Goal: Transaction & Acquisition: Book appointment/travel/reservation

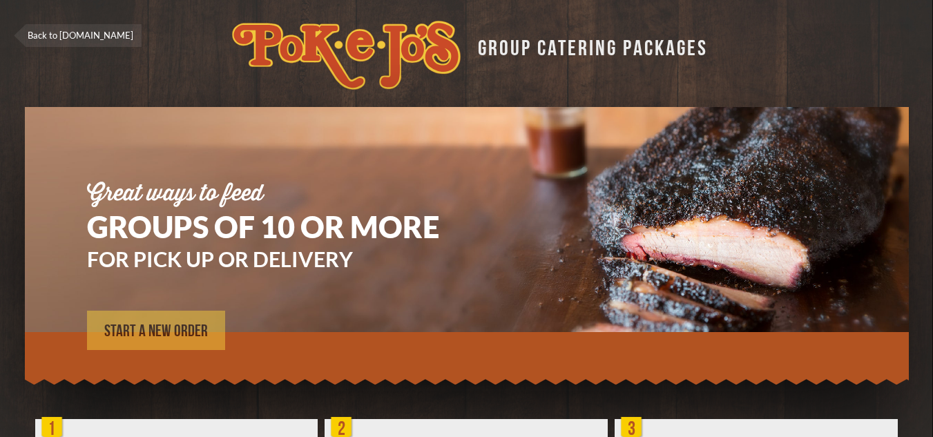
click at [174, 327] on span "START A NEW ORDER" at bounding box center [156, 331] width 104 height 17
click at [163, 327] on span "START A NEW ORDER" at bounding box center [156, 331] width 104 height 17
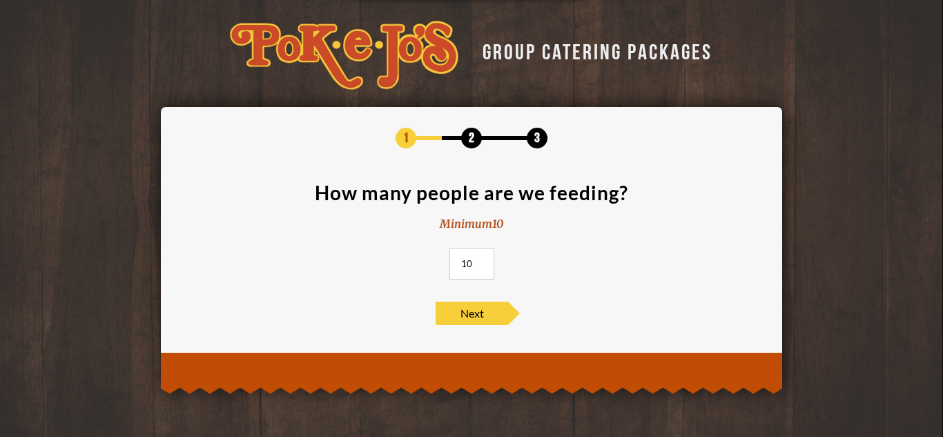
click at [475, 259] on input "10" at bounding box center [471, 264] width 45 height 32
drag, startPoint x: 475, startPoint y: 259, endPoint x: 435, endPoint y: 257, distance: 40.1
click at [435, 257] on section "How many people are we feeding? Minimum 10 10" at bounding box center [472, 235] width 580 height 105
type input "140"
click at [479, 311] on span "Next" at bounding box center [472, 313] width 72 height 23
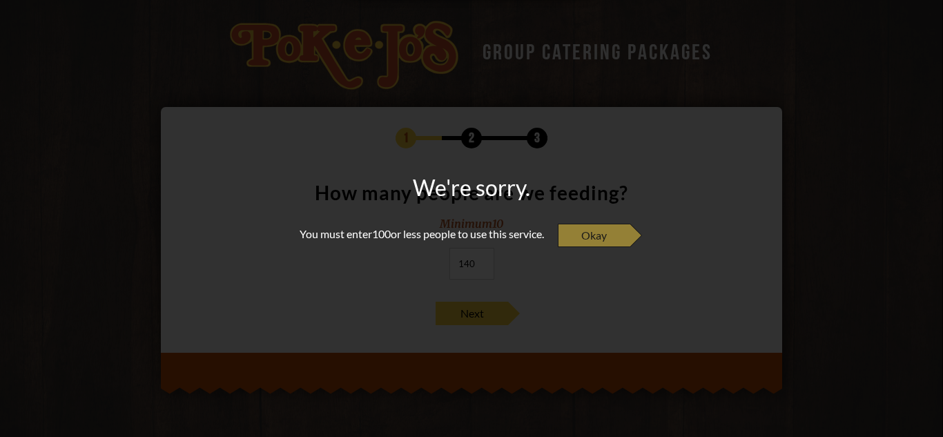
click at [592, 237] on span "Okay" at bounding box center [594, 235] width 72 height 23
